Goal: Task Accomplishment & Management: Use online tool/utility

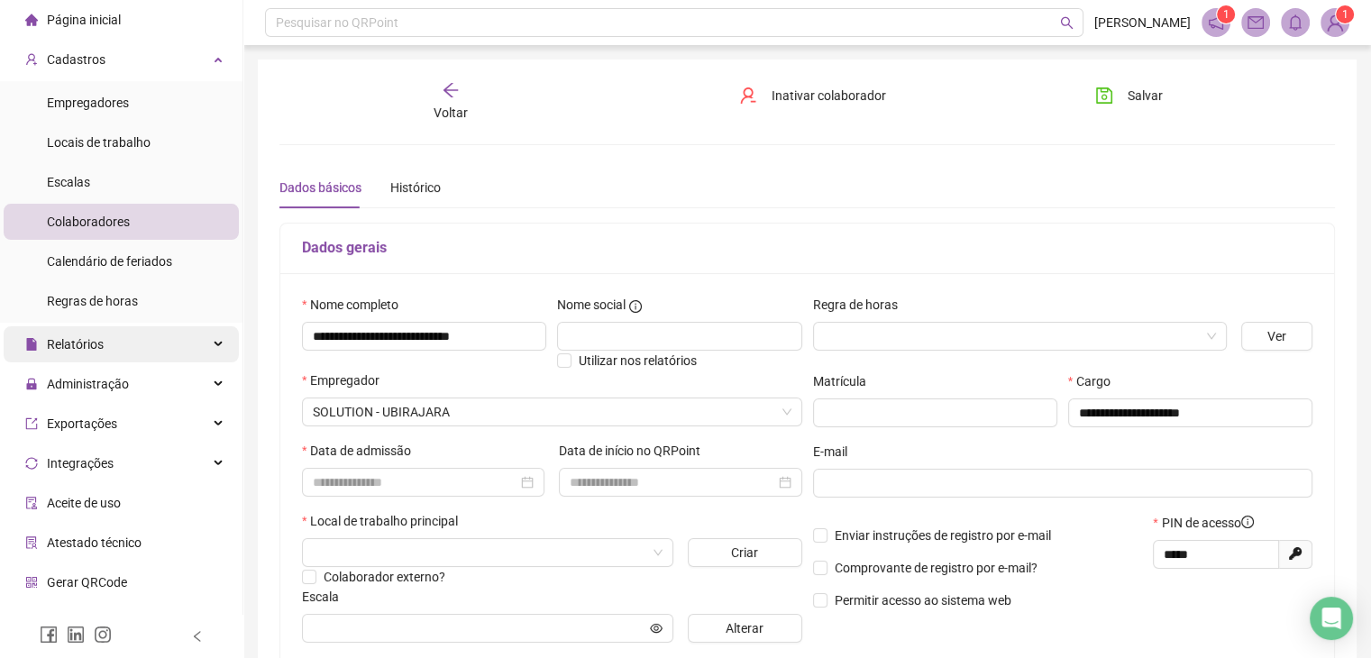
scroll to position [72, 0]
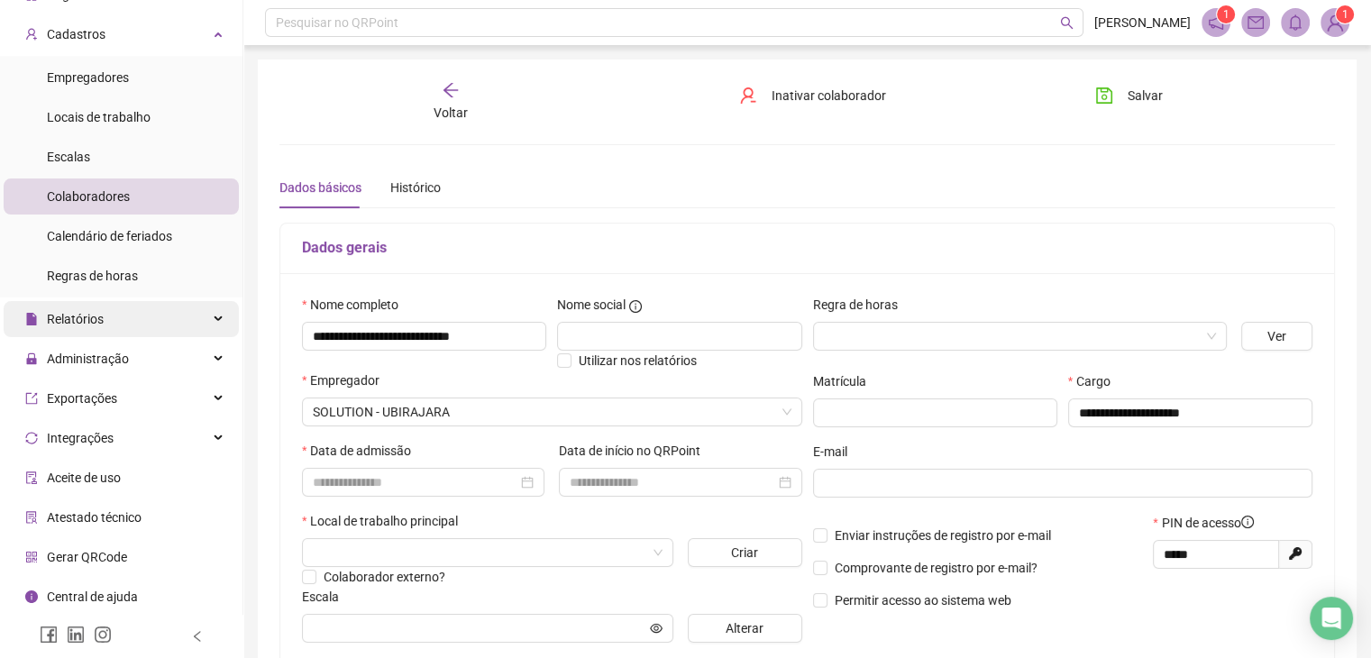
click at [101, 329] on span "Relatórios" at bounding box center [64, 319] width 78 height 36
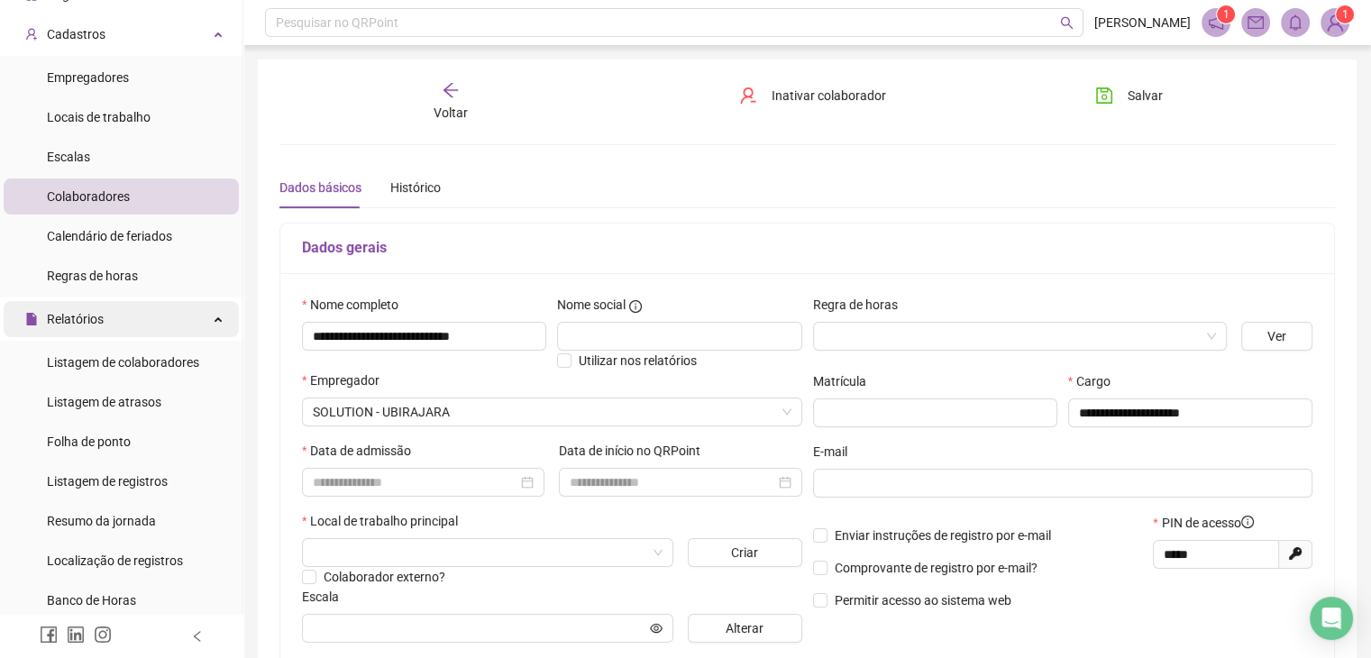
click at [105, 324] on div "Relatórios" at bounding box center [121, 319] width 235 height 36
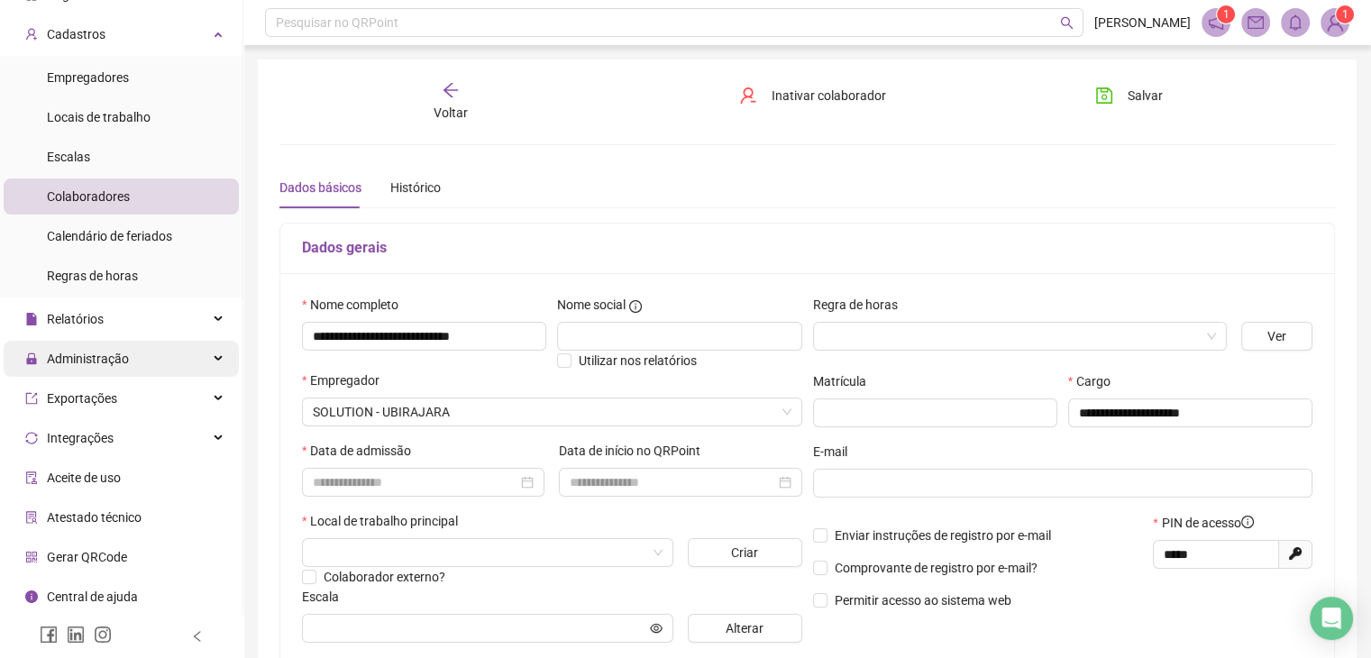
click at [98, 363] on span "Administração" at bounding box center [88, 359] width 82 height 14
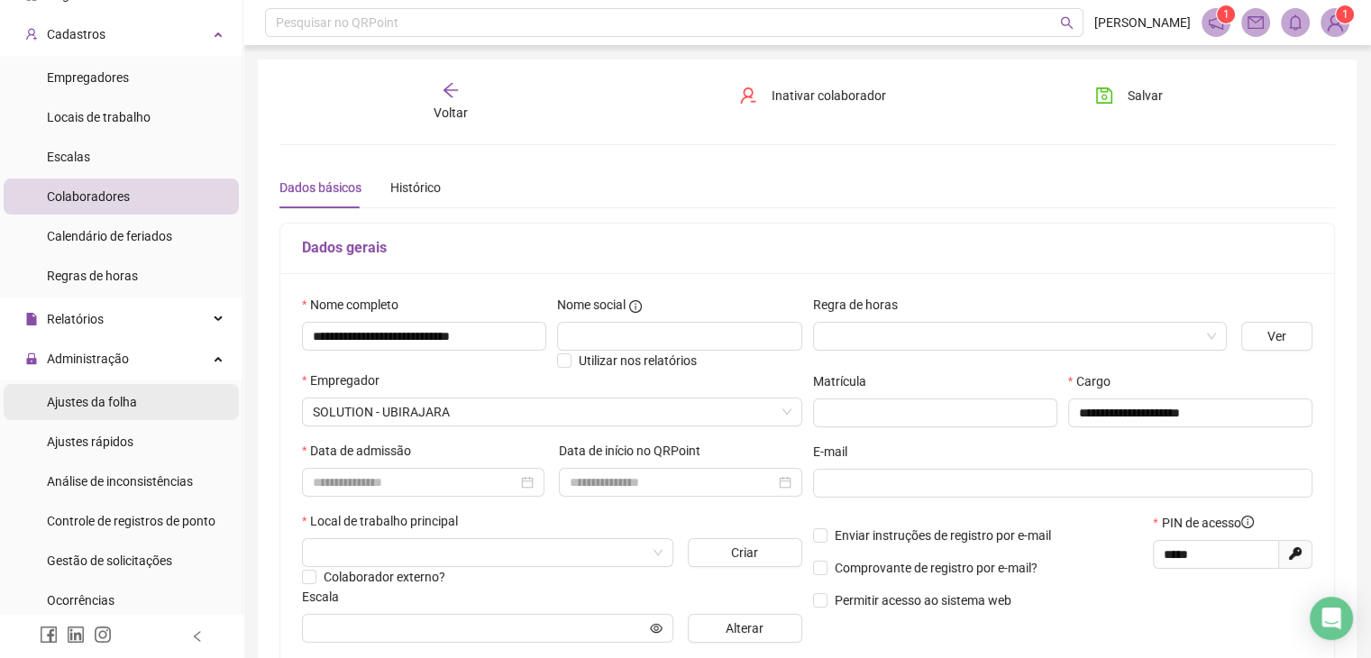
click at [117, 399] on span "Ajustes da folha" at bounding box center [92, 402] width 90 height 14
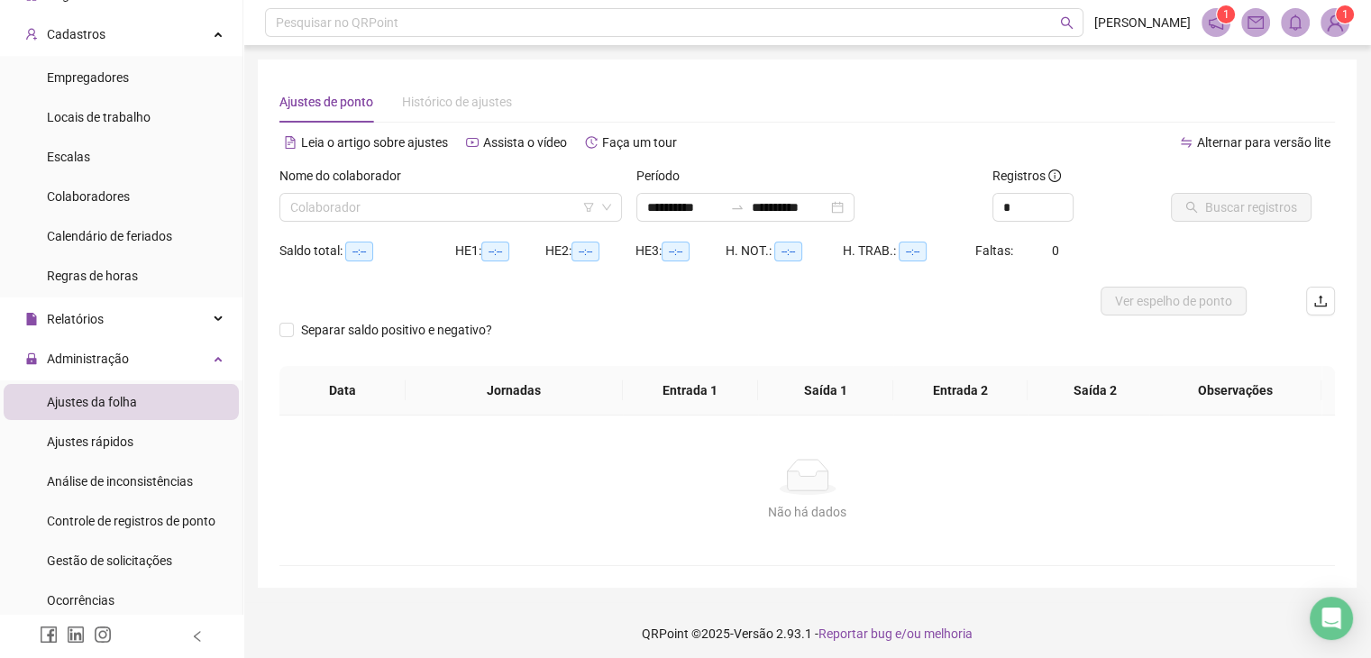
type input "**********"
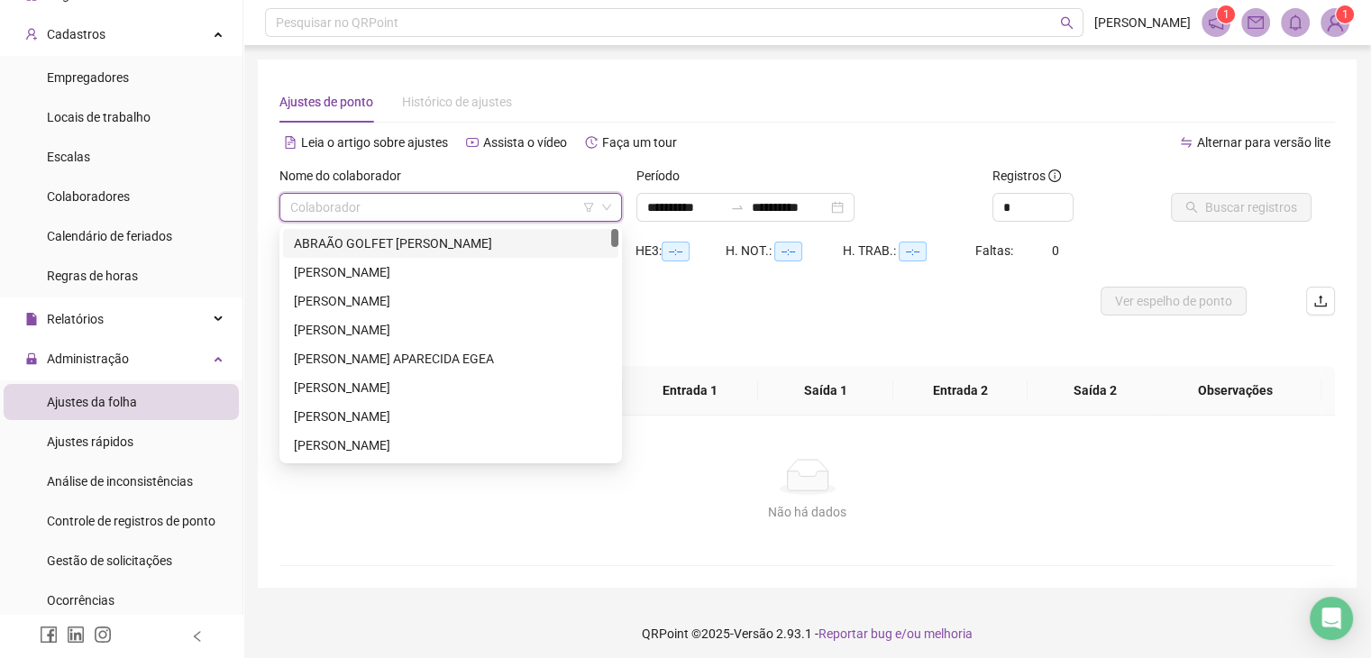
click at [393, 207] on input "search" at bounding box center [442, 207] width 305 height 27
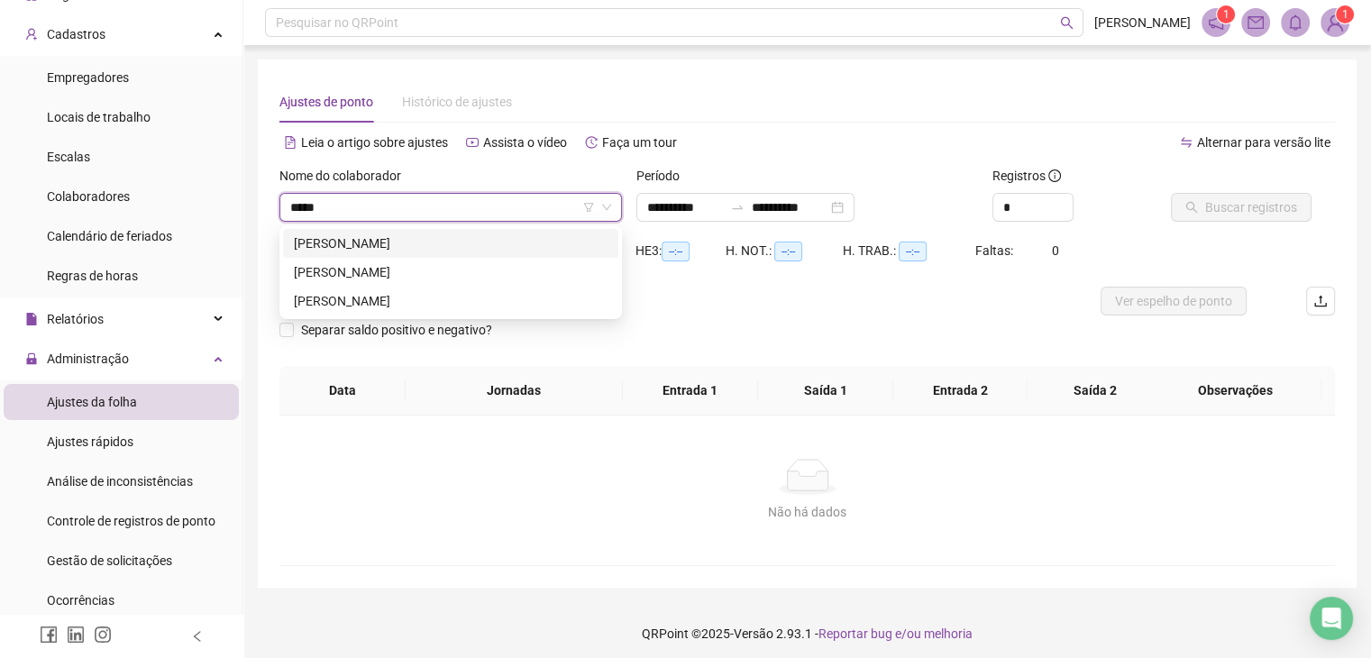
type input "******"
click at [411, 269] on div "[PERSON_NAME]" at bounding box center [451, 272] width 314 height 20
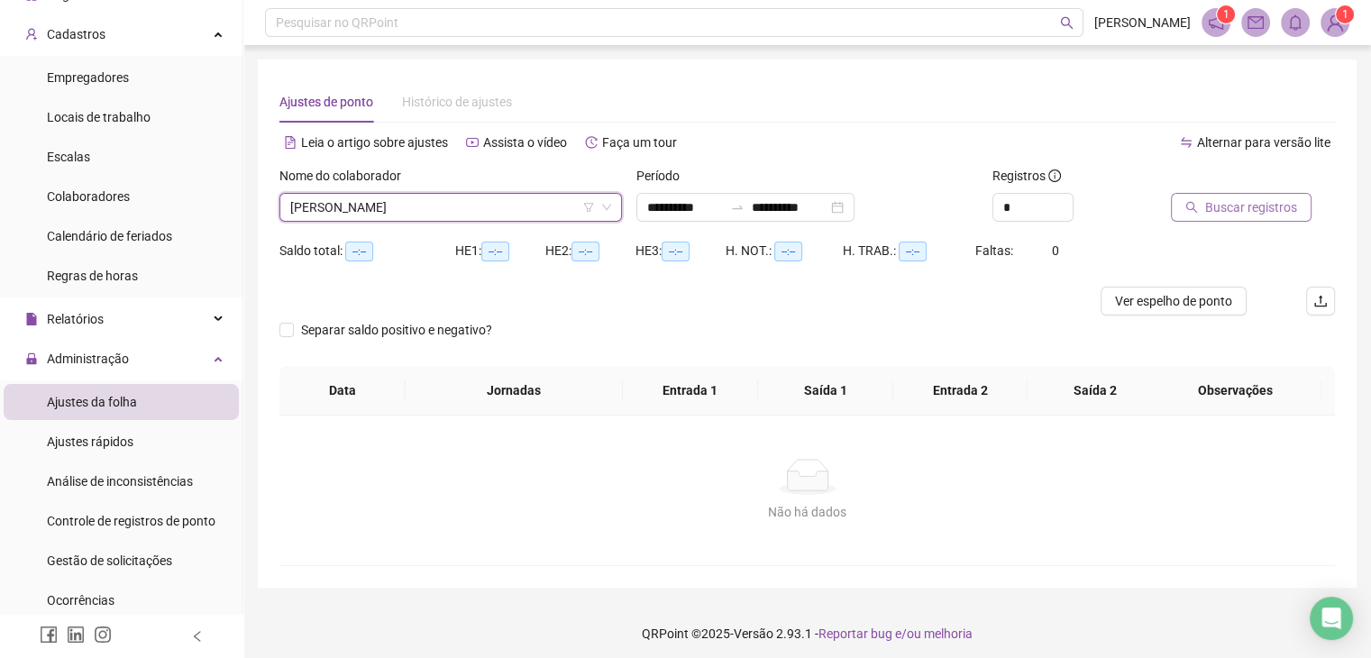
click at [1288, 213] on span "Buscar registros" at bounding box center [1252, 207] width 92 height 20
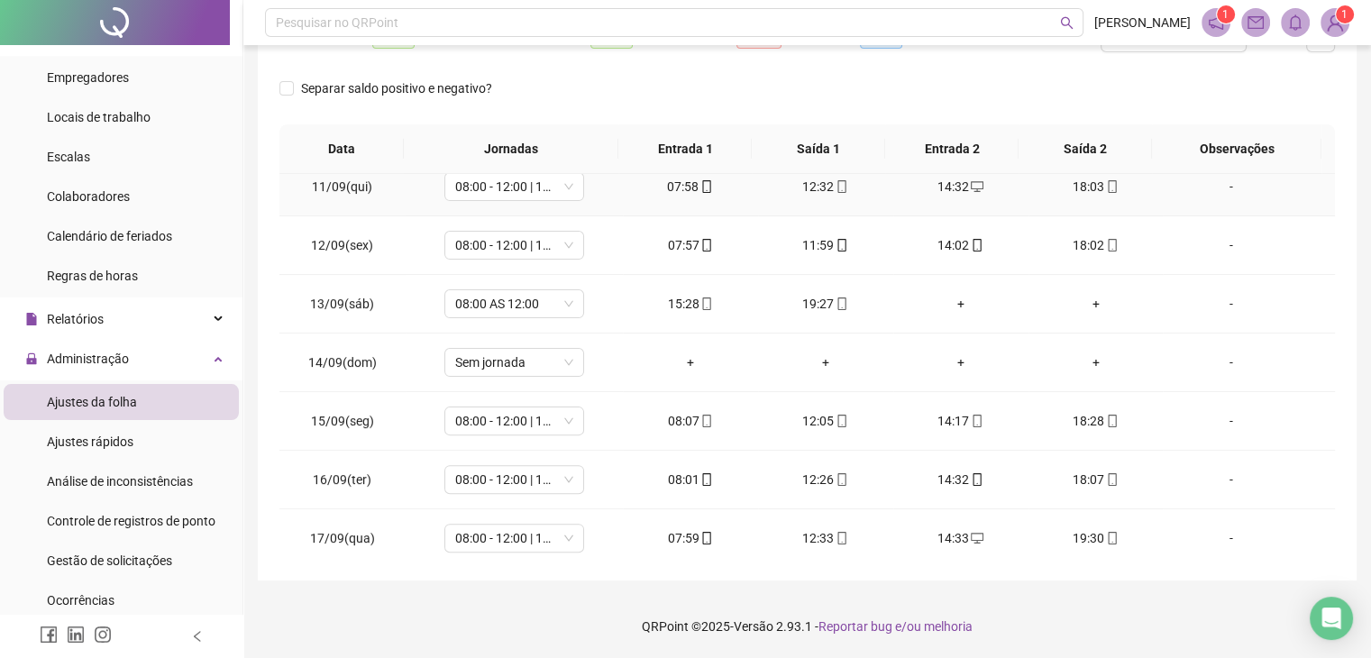
scroll to position [666, 0]
